Goal: Information Seeking & Learning: Learn about a topic

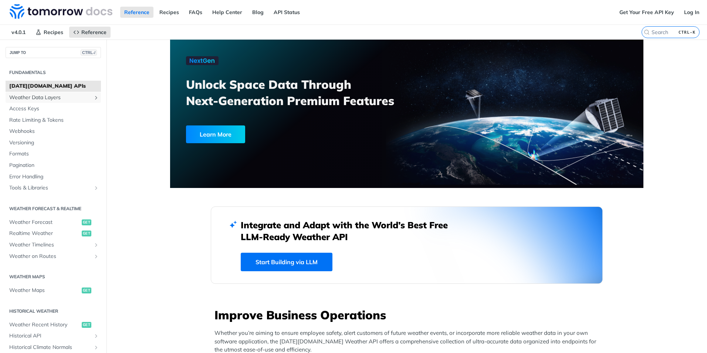
click at [48, 96] on span "Weather Data Layers" at bounding box center [50, 97] width 82 height 7
